Goal: Task Accomplishment & Management: Use online tool/utility

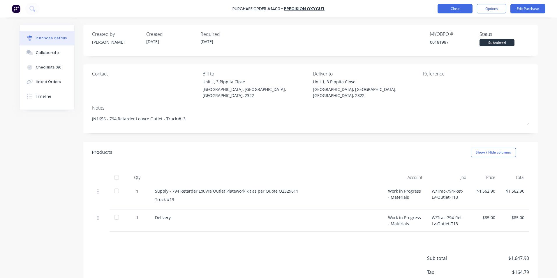
click at [460, 6] on button "Close" at bounding box center [455, 8] width 35 height 9
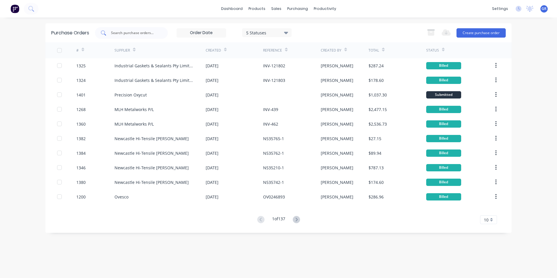
click at [131, 33] on input "text" at bounding box center [134, 33] width 48 height 6
click at [300, 27] on div "Sales Orders" at bounding box center [298, 27] width 24 height 5
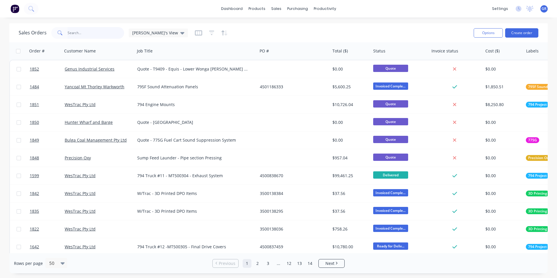
click at [75, 32] on input "text" at bounding box center [96, 33] width 57 height 12
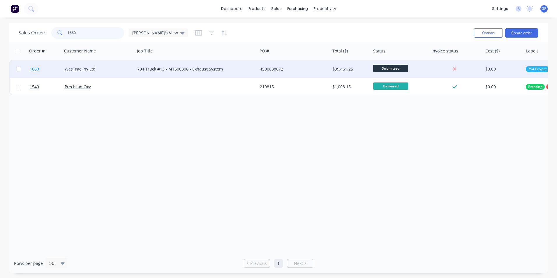
type input "1660"
click at [36, 70] on span "1660" at bounding box center [34, 69] width 9 height 6
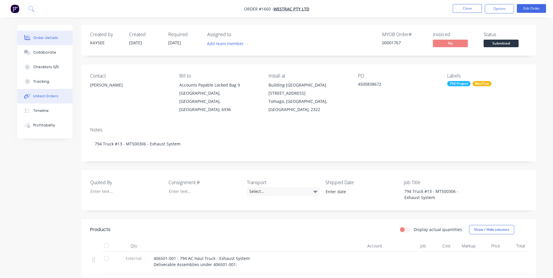
click at [51, 97] on div "Linked Orders" at bounding box center [45, 96] width 25 height 5
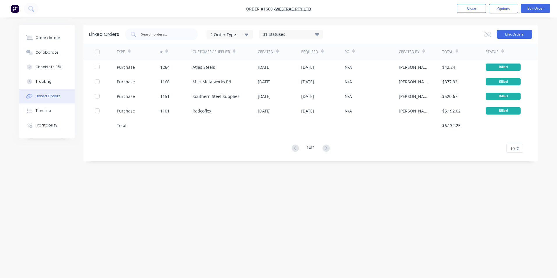
click at [514, 35] on button "Link Orders" at bounding box center [514, 34] width 35 height 9
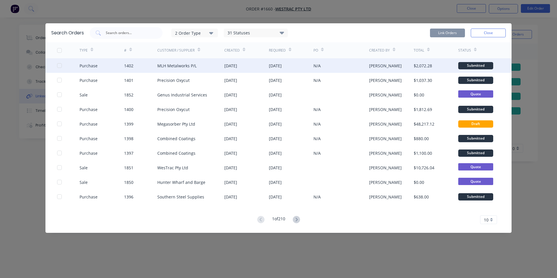
click at [59, 66] on div at bounding box center [60, 66] width 12 height 12
click at [450, 33] on button "Link Orders" at bounding box center [447, 33] width 35 height 9
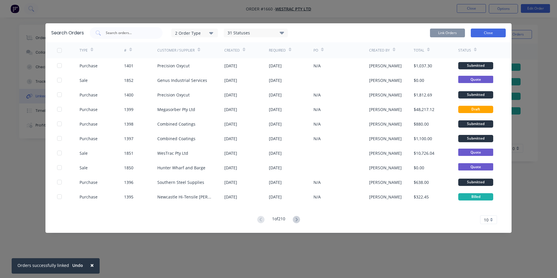
click at [488, 33] on button "Close" at bounding box center [488, 33] width 35 height 9
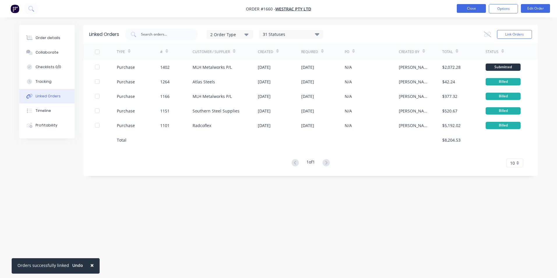
click at [477, 9] on button "Close" at bounding box center [471, 8] width 29 height 9
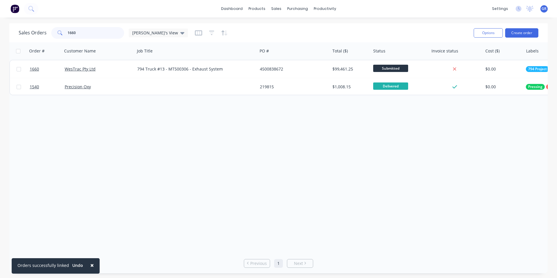
drag, startPoint x: 76, startPoint y: 31, endPoint x: 62, endPoint y: 32, distance: 14.6
click at [62, 32] on div "1660" at bounding box center [87, 33] width 73 height 12
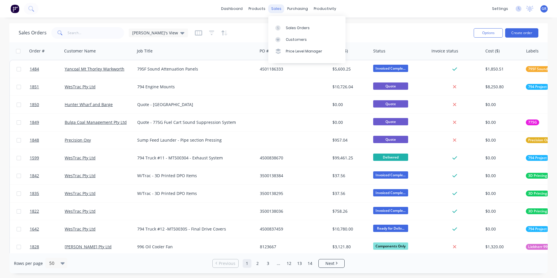
click at [278, 10] on div "sales" at bounding box center [276, 8] width 16 height 9
click at [302, 30] on div "Sales Orders" at bounding box center [298, 27] width 24 height 5
click at [300, 27] on div "Sales Orders" at bounding box center [298, 27] width 24 height 5
click at [300, 10] on div "purchasing" at bounding box center [297, 8] width 27 height 9
click at [313, 29] on div "Purchase Orders" at bounding box center [316, 27] width 31 height 5
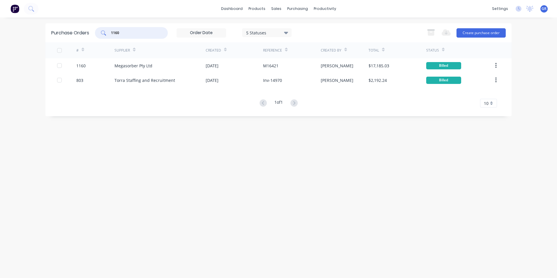
drag, startPoint x: 126, startPoint y: 31, endPoint x: 97, endPoint y: 31, distance: 28.9
click at [97, 31] on div "1160" at bounding box center [131, 33] width 73 height 12
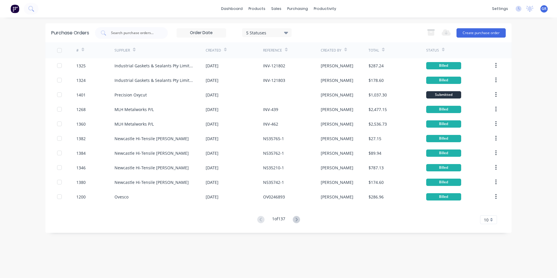
click at [486, 219] on span "10" at bounding box center [486, 220] width 5 height 6
click at [488, 210] on div "35" at bounding box center [489, 210] width 16 height 10
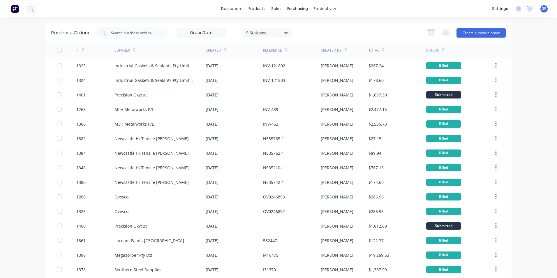
click at [82, 49] on icon at bounding box center [83, 50] width 3 height 4
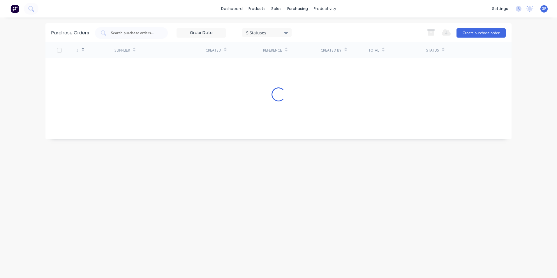
click at [82, 48] on icon at bounding box center [83, 50] width 3 height 4
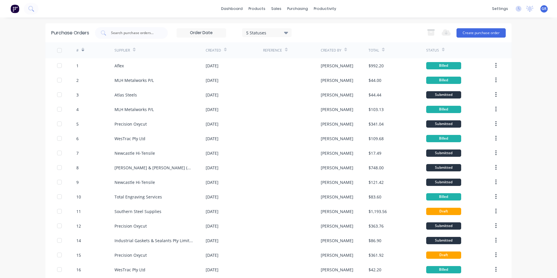
click at [82, 49] on icon at bounding box center [83, 50] width 3 height 4
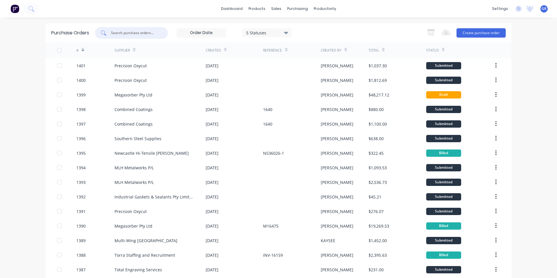
click at [119, 31] on input "text" at bounding box center [134, 33] width 48 height 6
click at [275, 8] on div "sales" at bounding box center [276, 8] width 16 height 9
click at [292, 24] on link "Sales Orders" at bounding box center [304, 28] width 77 height 12
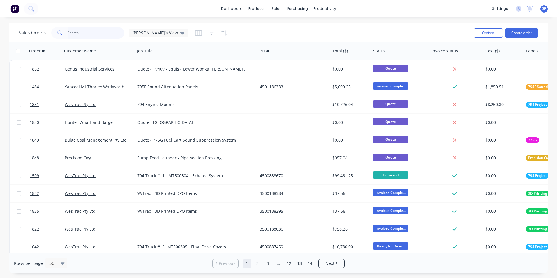
click at [68, 31] on input "text" at bounding box center [96, 33] width 57 height 12
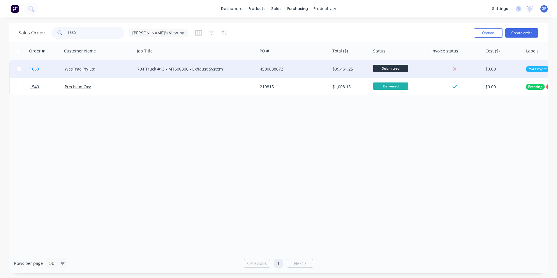
type input "1660"
click at [34, 69] on span "1660" at bounding box center [34, 69] width 9 height 6
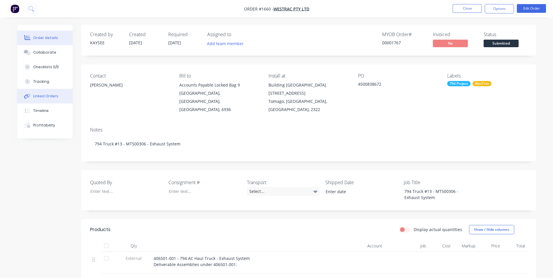
click at [48, 96] on div "Linked Orders" at bounding box center [45, 96] width 25 height 5
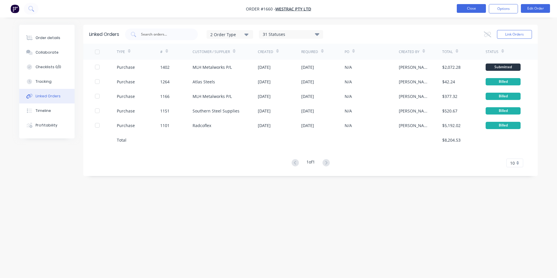
click at [470, 8] on button "Close" at bounding box center [471, 8] width 29 height 9
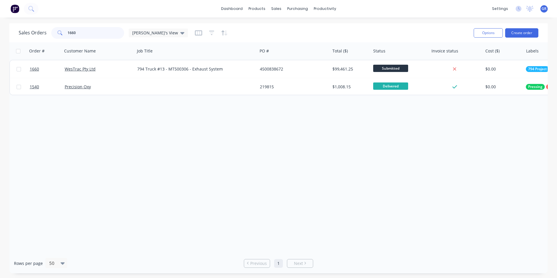
drag, startPoint x: 90, startPoint y: 32, endPoint x: 62, endPoint y: 34, distance: 27.7
click at [62, 34] on div "1660" at bounding box center [87, 33] width 73 height 12
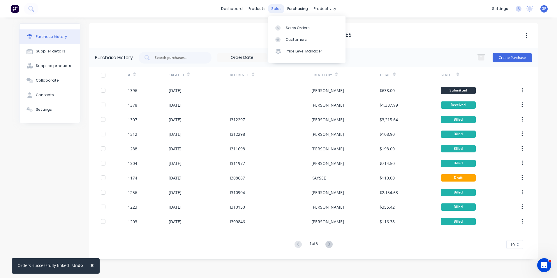
click at [276, 10] on div "sales" at bounding box center [276, 8] width 16 height 9
click at [296, 27] on div "Sales Orders" at bounding box center [298, 27] width 24 height 5
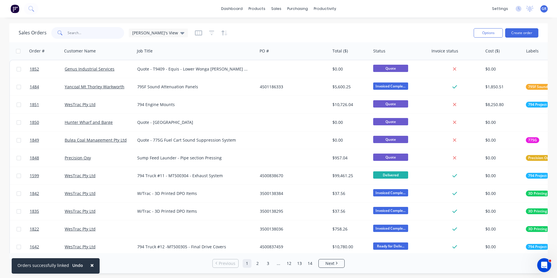
click at [86, 33] on input "text" at bounding box center [96, 33] width 57 height 12
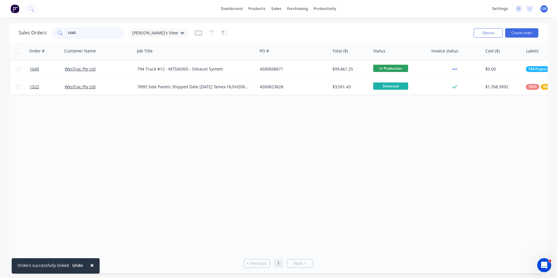
drag, startPoint x: 77, startPoint y: 32, endPoint x: 71, endPoint y: 33, distance: 5.9
click at [71, 33] on input "1640" at bounding box center [96, 33] width 57 height 12
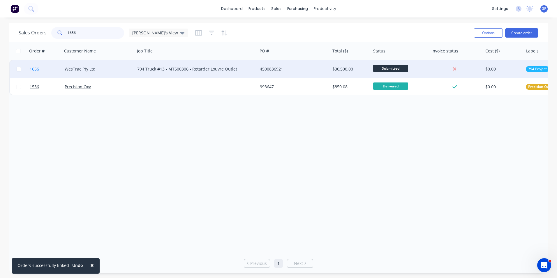
type input "1656"
click at [36, 69] on span "1656" at bounding box center [34, 69] width 9 height 6
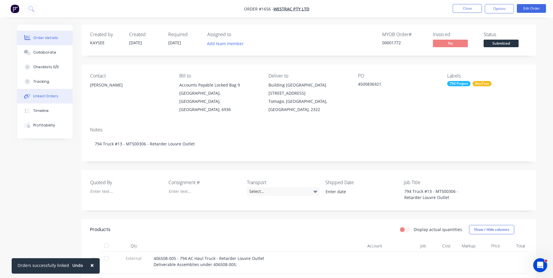
click at [45, 96] on div "Linked Orders" at bounding box center [45, 96] width 25 height 5
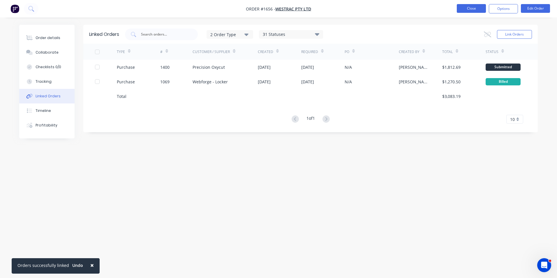
click at [476, 9] on button "Close" at bounding box center [471, 8] width 29 height 9
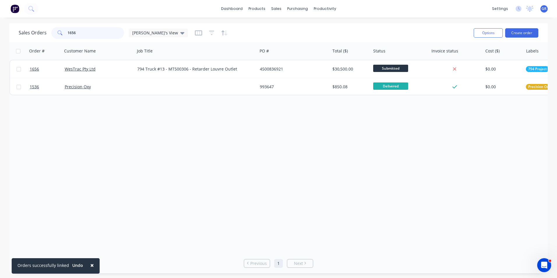
drag, startPoint x: 82, startPoint y: 30, endPoint x: 65, endPoint y: 32, distance: 17.3
click at [65, 32] on div "1656" at bounding box center [87, 33] width 73 height 12
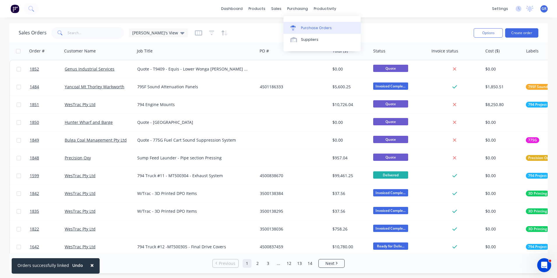
click at [313, 29] on div "Purchase Orders" at bounding box center [316, 27] width 31 height 5
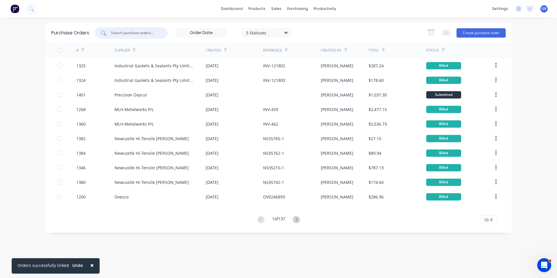
click at [132, 32] on input "text" at bounding box center [134, 33] width 48 height 6
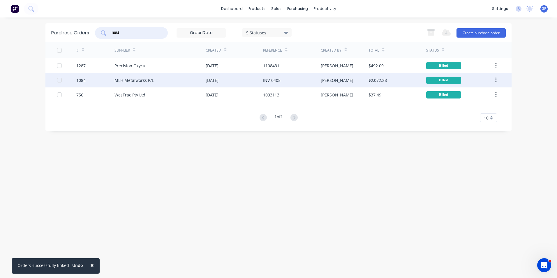
type input "1084"
click at [82, 81] on div "1084" at bounding box center [80, 80] width 9 height 6
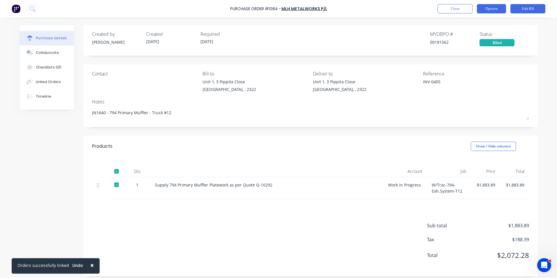
click at [490, 10] on button "Options" at bounding box center [491, 8] width 29 height 9
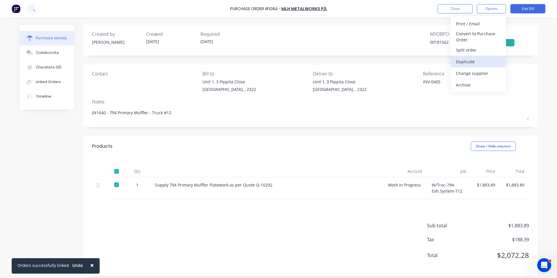
click at [464, 62] on div "Duplicate" at bounding box center [478, 61] width 45 height 8
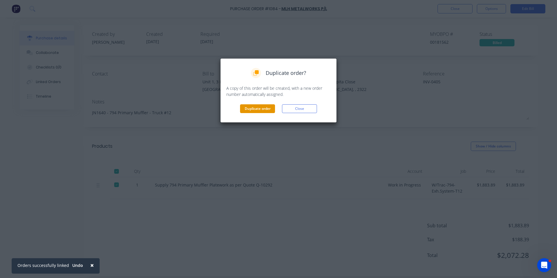
click at [264, 109] on button "Duplicate order" at bounding box center [257, 108] width 35 height 9
type textarea "x"
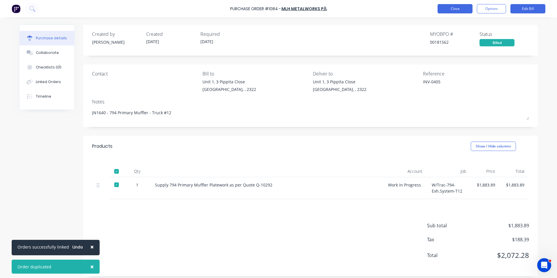
click at [451, 9] on button "Close" at bounding box center [455, 8] width 35 height 9
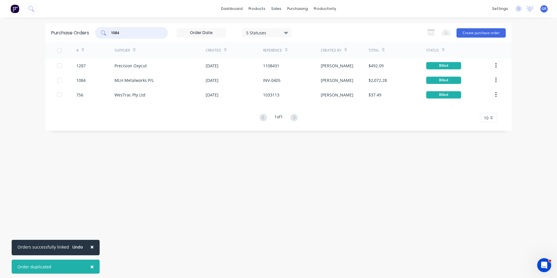
drag, startPoint x: 126, startPoint y: 31, endPoint x: 101, endPoint y: 33, distance: 24.9
click at [101, 33] on div "1084" at bounding box center [131, 33] width 73 height 12
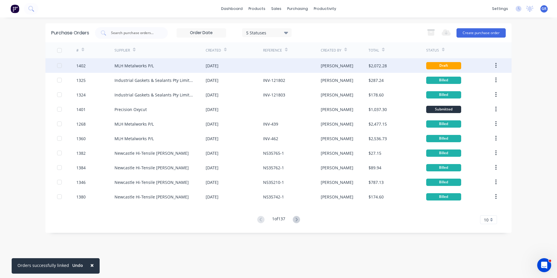
click at [83, 65] on div "1402" at bounding box center [80, 66] width 9 height 6
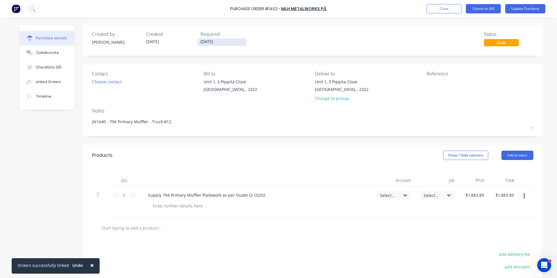
click at [208, 42] on input "[DATE]" at bounding box center [222, 41] width 49 height 7
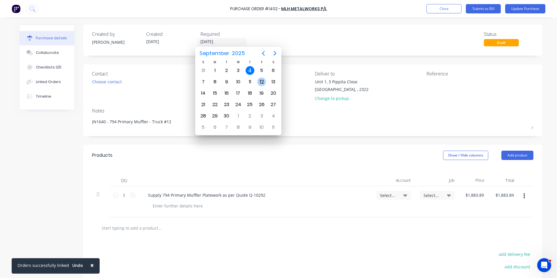
click at [261, 81] on div "12" at bounding box center [261, 82] width 9 height 9
type textarea "x"
type input "12/09/25"
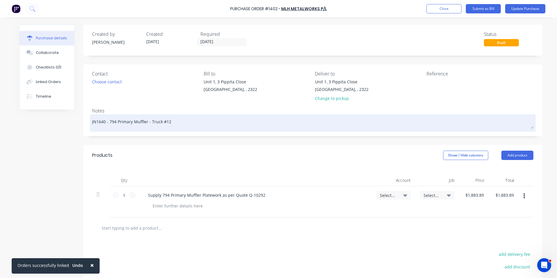
click at [102, 120] on textarea "JN1640 - 794 Primary Muffler - Truck #12" at bounding box center [313, 122] width 442 height 13
type textarea "x"
type textarea "JN160 - 794 Primary Muffler - Truck #12"
type textarea "x"
type textarea "JN1660 - 794 Primary Muffler - Truck #12"
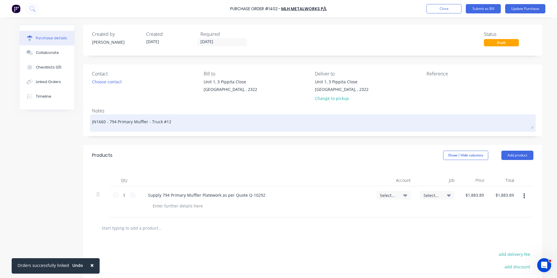
drag, startPoint x: 168, startPoint y: 123, endPoint x: 165, endPoint y: 123, distance: 2.9
click at [165, 123] on textarea "JN1660 - 794 Primary Muffler - Truck #12" at bounding box center [313, 122] width 442 height 13
type textarea "x"
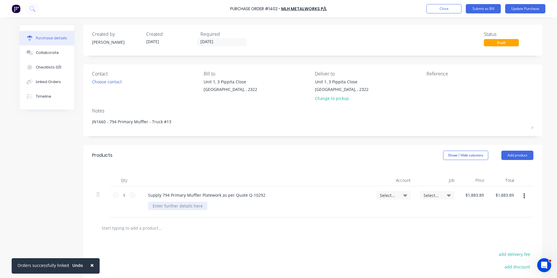
type textarea "JN1660 - 794 Primary Muffler - Truck #13"
type textarea "x"
type textarea "JN1660 - 794 Primary Muffler - Truck #13"
click at [174, 206] on div at bounding box center [177, 206] width 59 height 8
click at [386, 195] on span "Select..." at bounding box center [388, 195] width 17 height 6
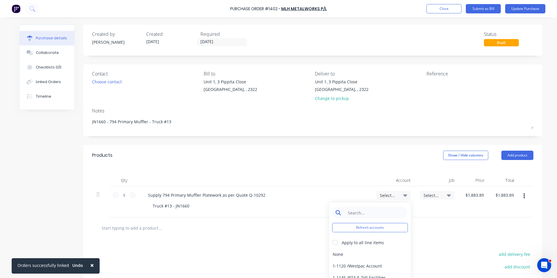
type textarea "x"
click at [361, 213] on input at bounding box center [375, 213] width 60 height 12
type input "1-14"
click at [375, 254] on div "1-1400 / Work in Progress - Materials" at bounding box center [370, 254] width 82 height 12
click at [431, 193] on span "Select..." at bounding box center [432, 195] width 17 height 6
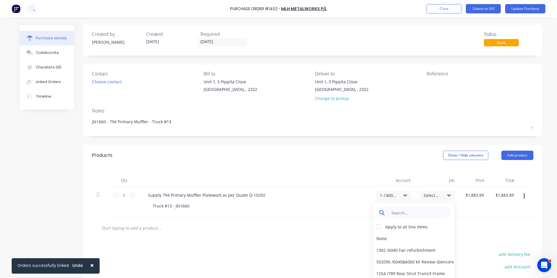
type textarea "x"
click at [402, 213] on input at bounding box center [418, 213] width 60 height 12
type input "1660"
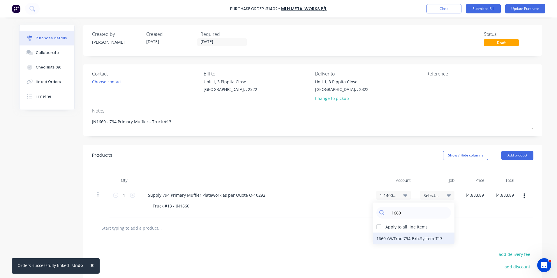
click at [409, 239] on div "1660 / W/Trac-794-Exh.System-T13" at bounding box center [414, 239] width 82 height 12
click at [523, 8] on button "Update Purchase" at bounding box center [525, 8] width 40 height 9
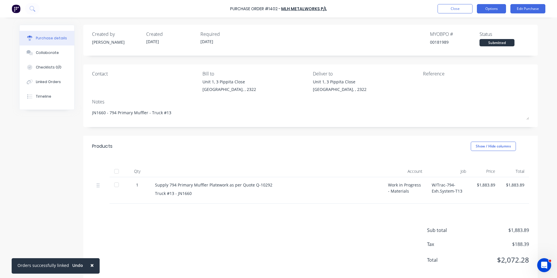
click at [491, 8] on button "Options" at bounding box center [491, 8] width 29 height 9
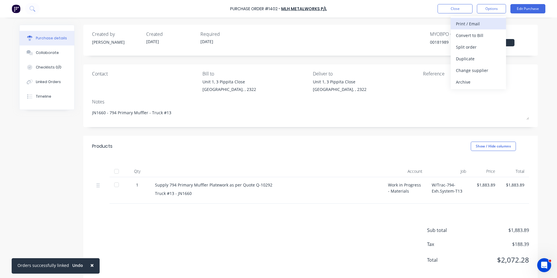
click at [470, 22] on div "Print / Email" at bounding box center [478, 24] width 45 height 8
click at [476, 35] on div "With pricing" at bounding box center [478, 35] width 45 height 8
type textarea "x"
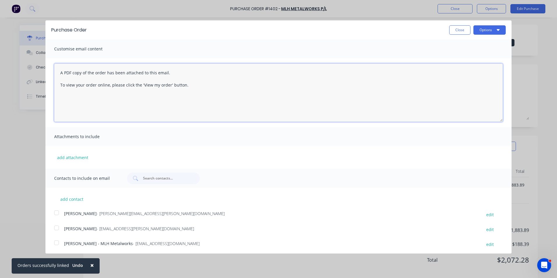
drag, startPoint x: 191, startPoint y: 85, endPoint x: 52, endPoint y: 72, distance: 140.5
click at [52, 72] on div "A PDF copy of the order has been attached to this email. To view your order onl…" at bounding box center [278, 92] width 466 height 69
type textarea "Hey Mitch, PO attached for Truck #13 Primary Muffler any issues, let me know Re…"
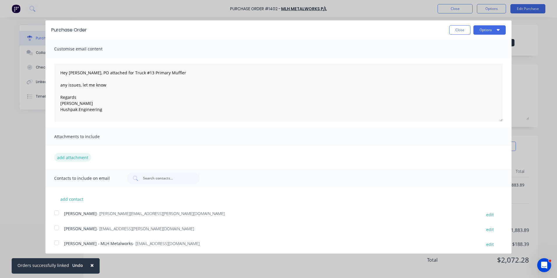
click at [67, 156] on button "add attachment" at bounding box center [72, 157] width 37 height 9
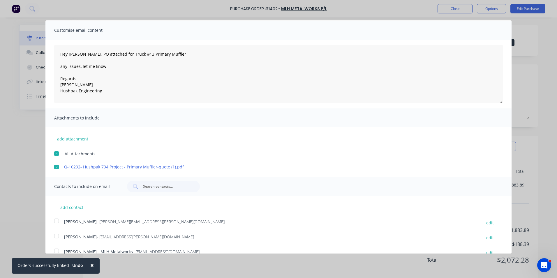
scroll to position [29, 0]
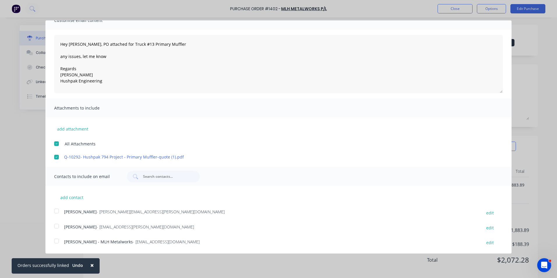
click at [56, 212] on div at bounding box center [57, 211] width 12 height 12
click at [57, 241] on div at bounding box center [57, 241] width 12 height 12
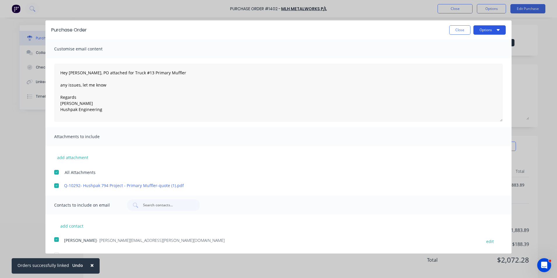
click at [490, 27] on button "Options" at bounding box center [490, 29] width 32 height 9
click at [463, 57] on div "Email" at bounding box center [478, 56] width 45 height 8
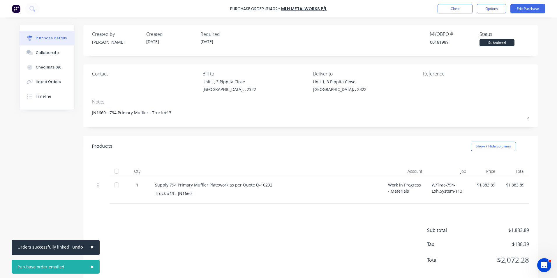
type textarea "x"
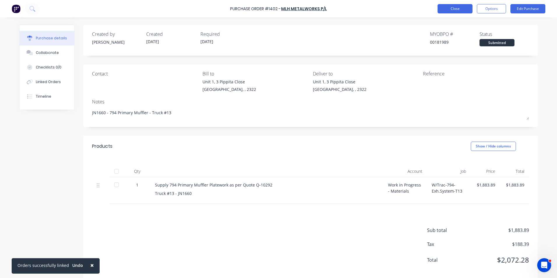
click at [460, 8] on button "Close" at bounding box center [455, 8] width 35 height 9
